Goal: Find contact information: Find contact information

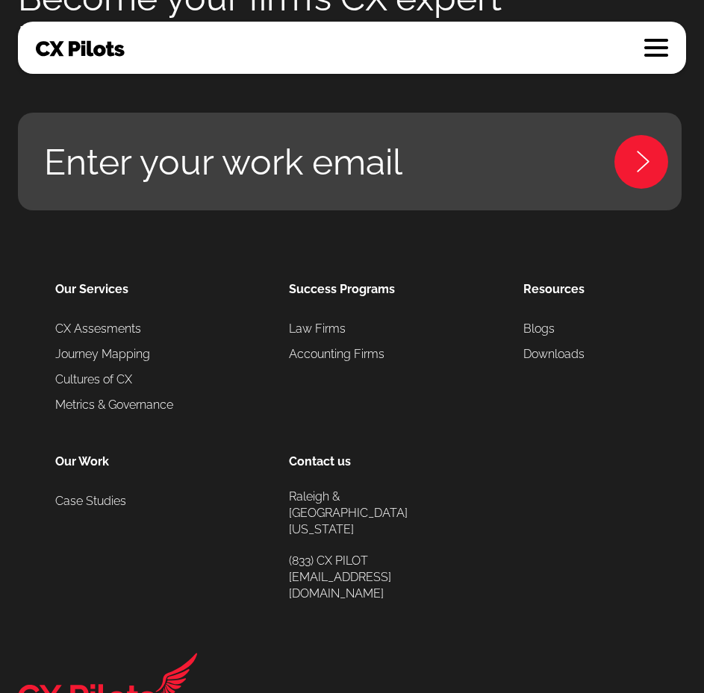
scroll to position [7624, 0]
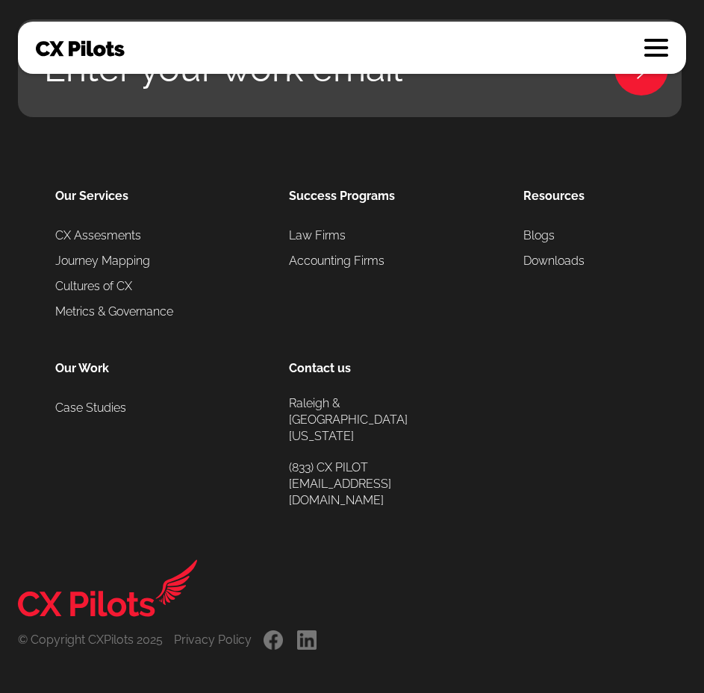
click at [305, 634] on link "." at bounding box center [307, 640] width 22 height 19
click at [219, 637] on div "Privacy Policy" at bounding box center [213, 640] width 78 height 19
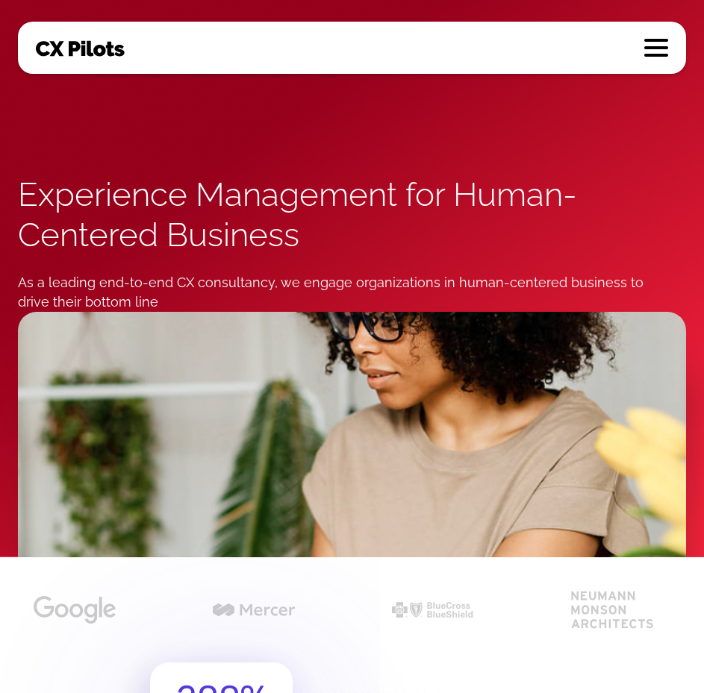
scroll to position [0, 0]
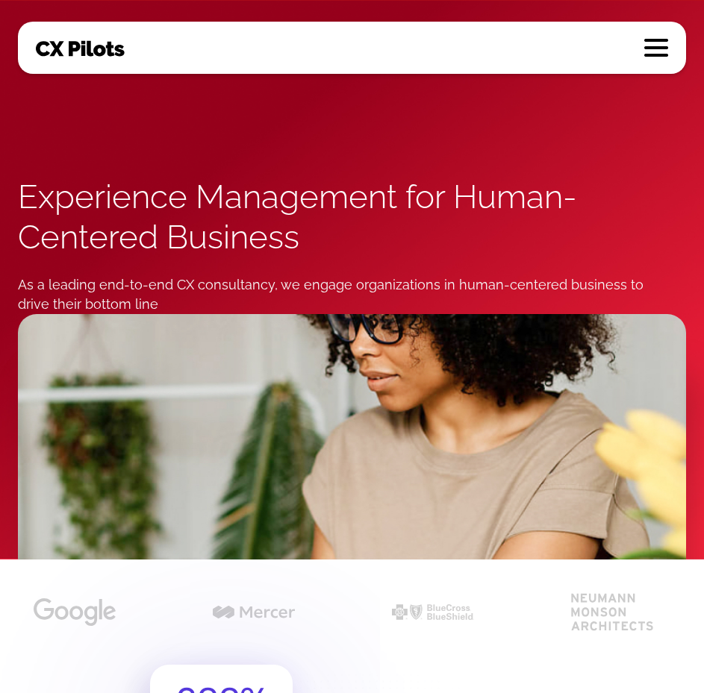
click at [662, 43] on link at bounding box center [656, 48] width 24 height 18
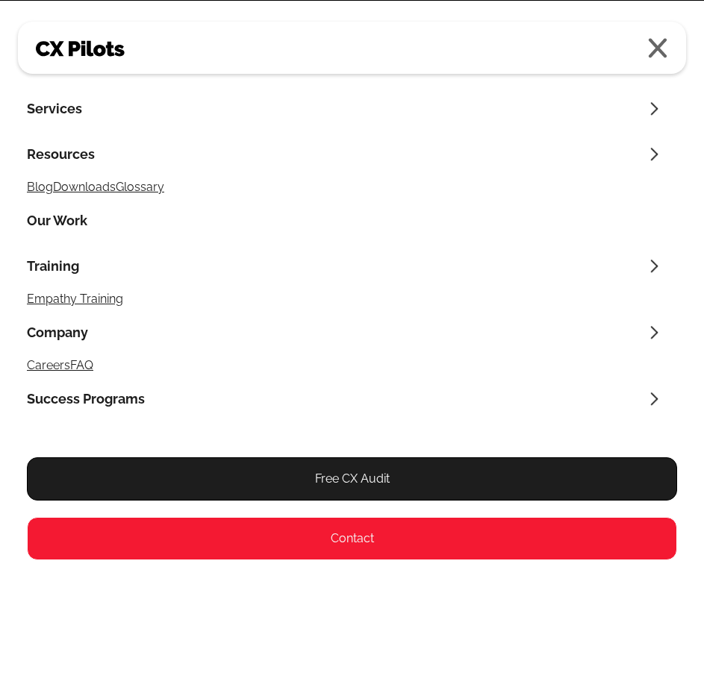
click at [659, 42] on link at bounding box center [657, 47] width 22 height 21
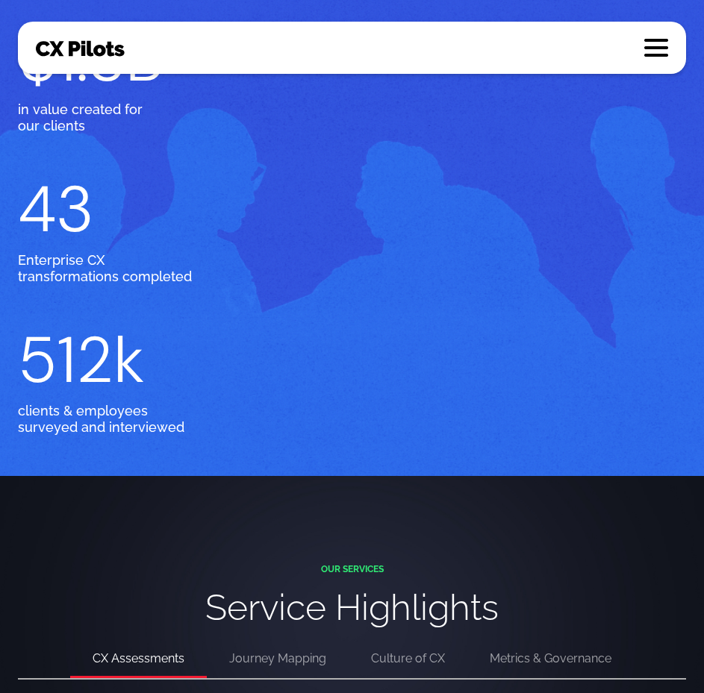
scroll to position [2762, 0]
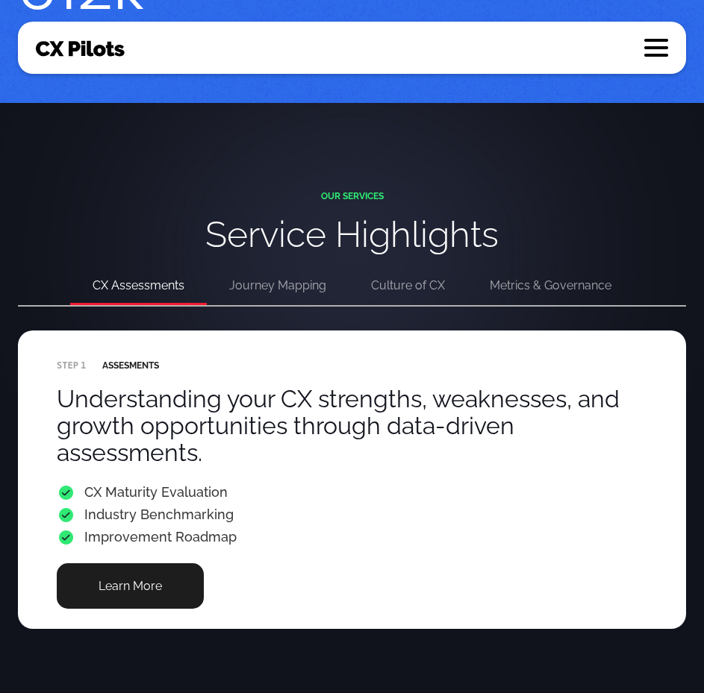
click at [282, 287] on div "Journey Mapping" at bounding box center [277, 285] width 97 height 21
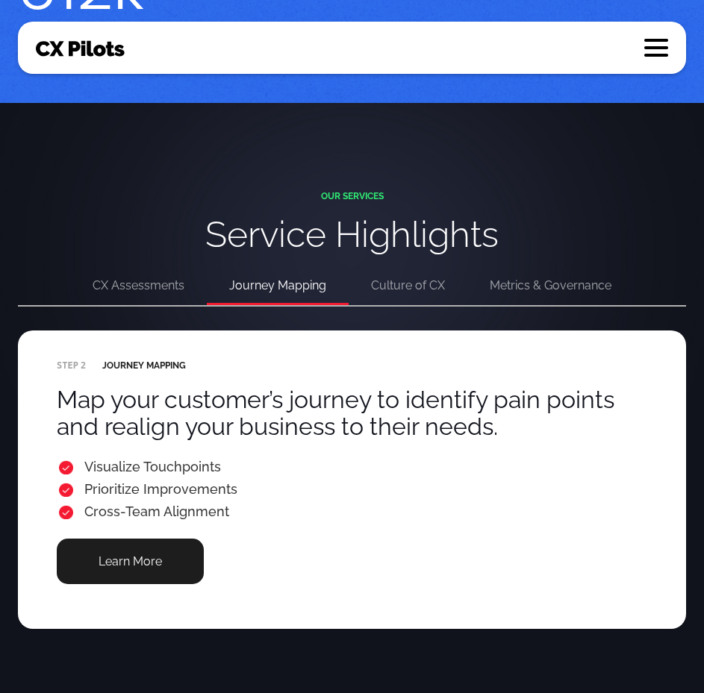
click at [377, 286] on div "Culture of CX" at bounding box center [408, 285] width 74 height 21
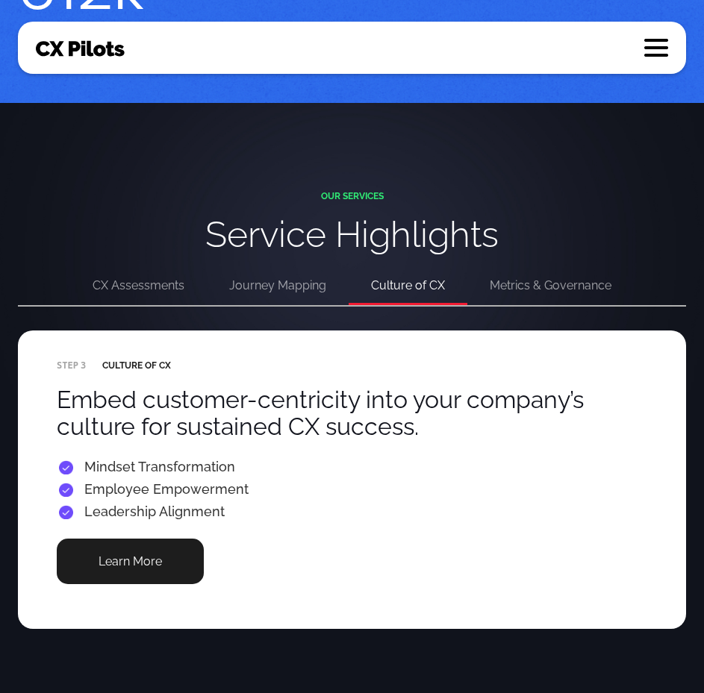
click at [522, 283] on div "Metrics & Governance" at bounding box center [551, 285] width 122 height 21
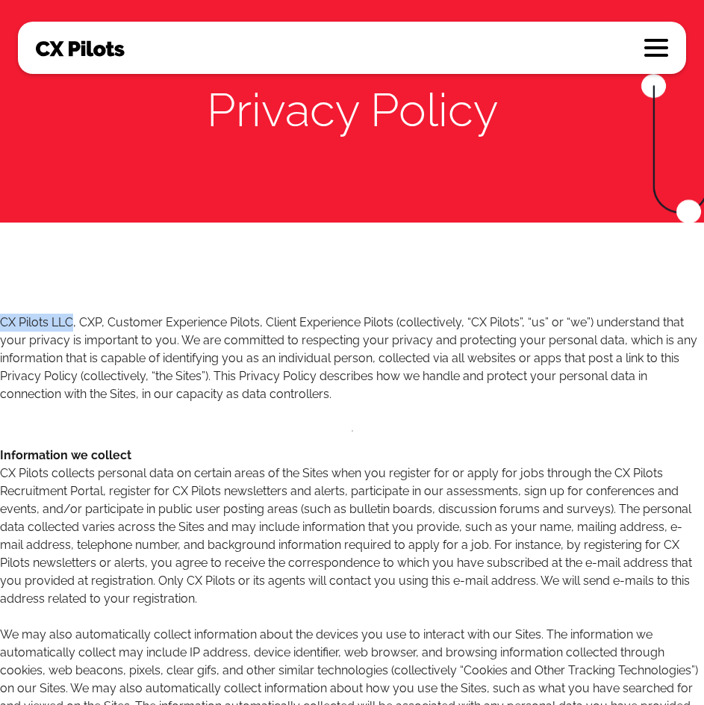
drag, startPoint x: 4, startPoint y: 317, endPoint x: 73, endPoint y: 319, distance: 69.4
click at [73, 319] on p "CX Pilots LLC, CXP, Customer Experience Pilots, Client Experience Pilots (colle…" at bounding box center [352, 358] width 704 height 90
copy p "CX Pilots LLC"
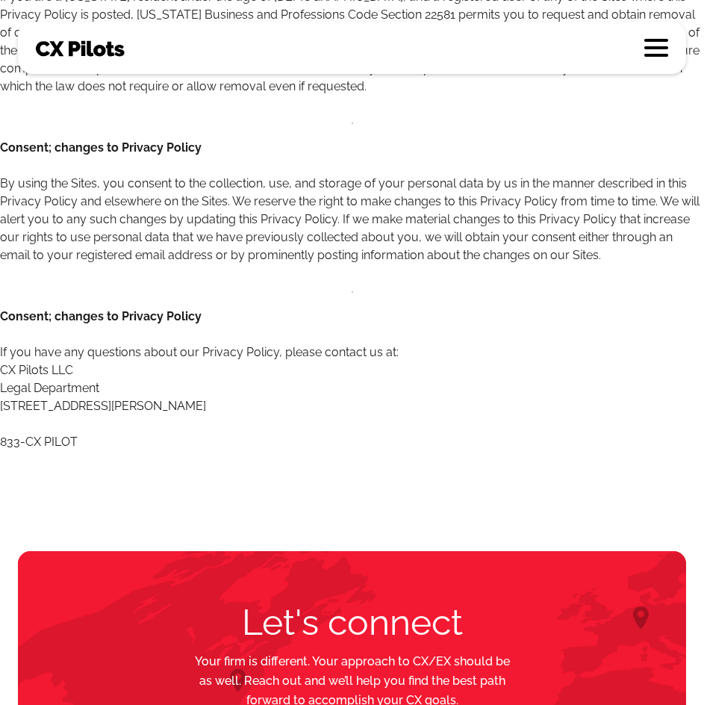
click at [202, 391] on p "Consent; changes to Privacy Policy ‍ If you have any questions about our Privac…" at bounding box center [352, 379] width 704 height 143
copy p "27516"
drag, startPoint x: 99, startPoint y: 384, endPoint x: 157, endPoint y: 383, distance: 58.2
click at [157, 383] on p "Consent; changes to Privacy Policy ‍ If you have any questions about our Privac…" at bounding box center [352, 379] width 704 height 143
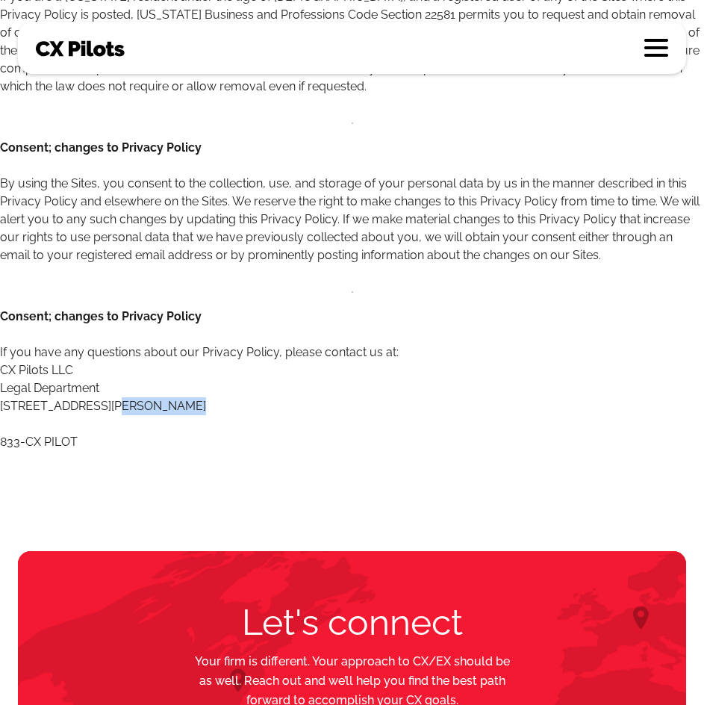
copy p "Chapel Hill"
drag, startPoint x: 84, startPoint y: 388, endPoint x: -1, endPoint y: 387, distance: 85.8
copy p "321 Wesley Drive,"
click at [655, 43] on link at bounding box center [654, 47] width 27 height 21
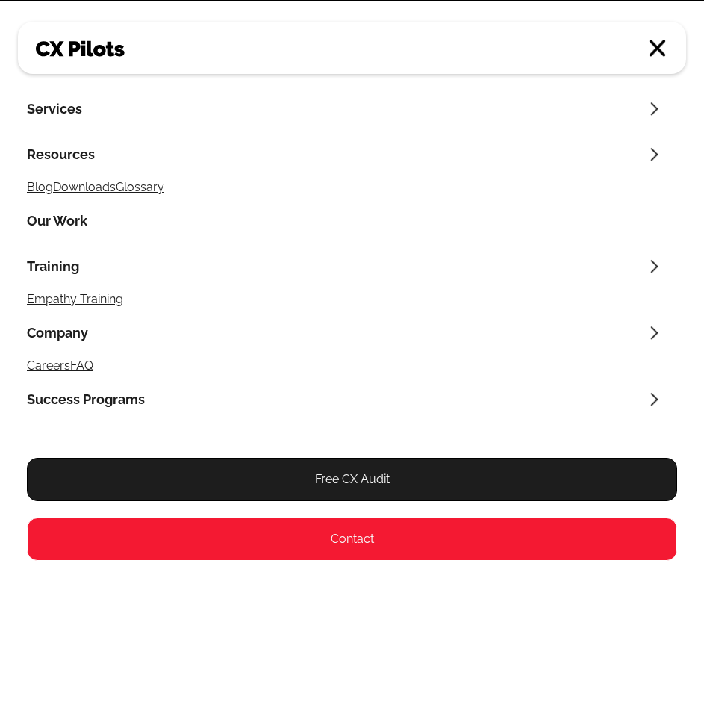
click at [93, 46] on img at bounding box center [81, 49] width 90 height 18
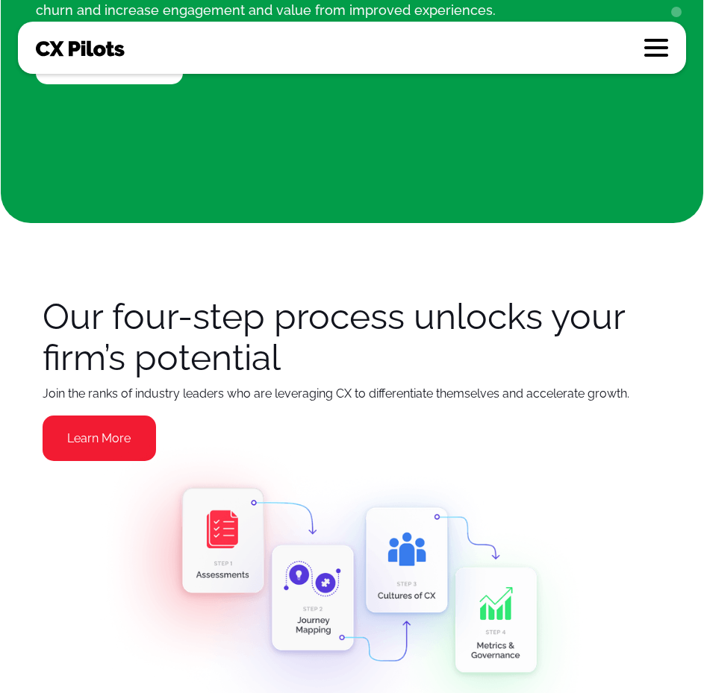
scroll to position [1418, 0]
